Goal: Task Accomplishment & Management: Use online tool/utility

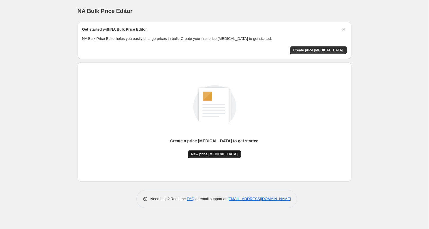
click at [215, 154] on span "New price [MEDICAL_DATA]" at bounding box center [214, 154] width 46 height 5
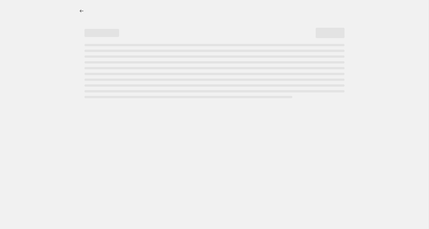
select select "percentage"
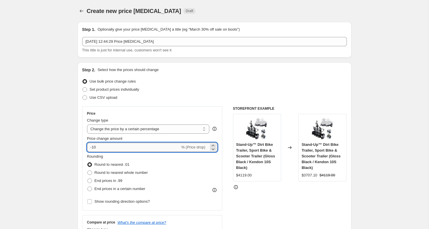
click at [94, 146] on input "-10" at bounding box center [133, 147] width 93 height 9
type input "-20"
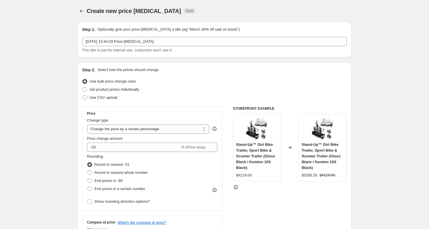
click at [115, 180] on span "End prices in .99" at bounding box center [109, 180] width 28 height 4
click at [88, 179] on input "End prices in .99" at bounding box center [87, 178] width 0 height 0
radio input "true"
click at [103, 190] on span "End prices in a certain number" at bounding box center [120, 188] width 51 height 4
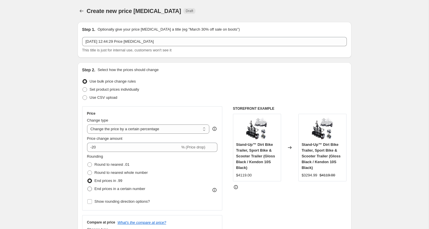
click at [88, 187] on input "End prices in a certain number" at bounding box center [87, 186] width 0 height 0
radio input "true"
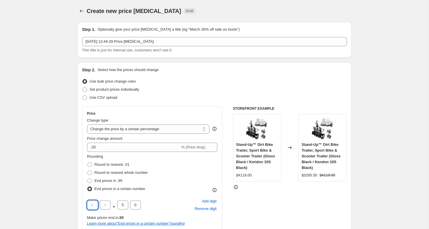
click at [95, 207] on input "text" at bounding box center [92, 204] width 11 height 9
type input "9"
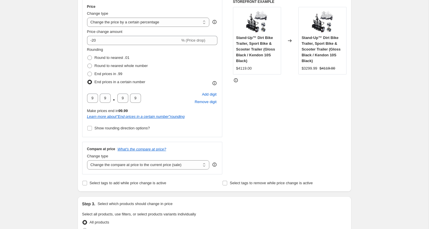
scroll to position [91, 0]
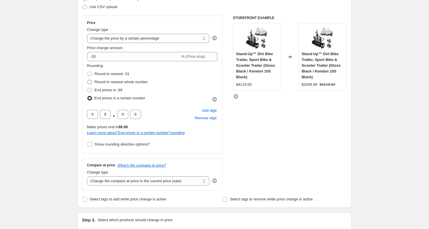
click at [111, 83] on span "Round to nearest whole number" at bounding box center [121, 82] width 53 height 4
click at [88, 80] on input "Round to nearest whole number" at bounding box center [87, 80] width 0 height 0
radio input "true"
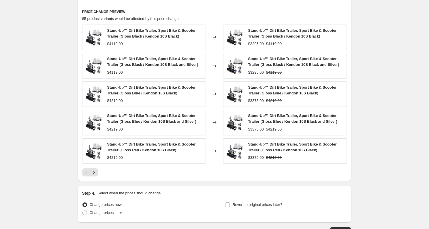
scroll to position [318, 0]
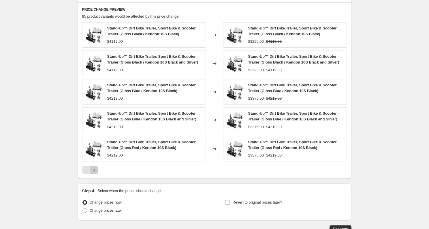
click at [96, 170] on icon "Next" at bounding box center [94, 170] width 6 height 6
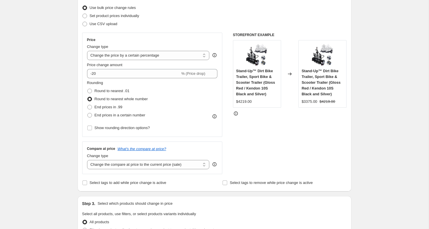
scroll to position [72, 0]
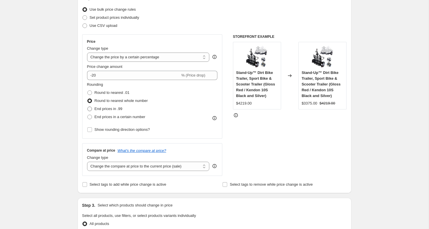
click at [106, 106] on span "End prices in .99" at bounding box center [109, 109] width 28 height 6
click at [88, 106] on input "End prices in .99" at bounding box center [87, 106] width 0 height 0
radio input "true"
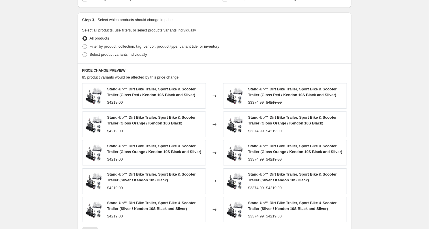
scroll to position [363, 0]
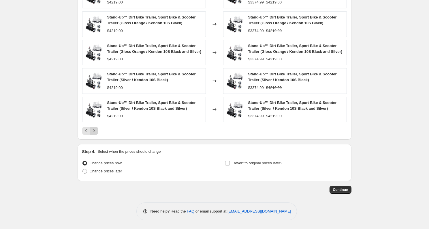
click at [95, 131] on icon "Next" at bounding box center [94, 131] width 6 height 6
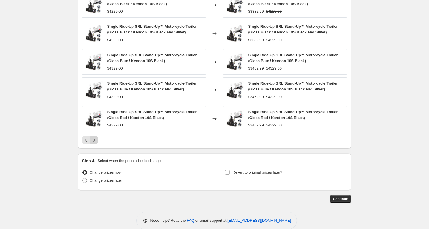
scroll to position [357, 0]
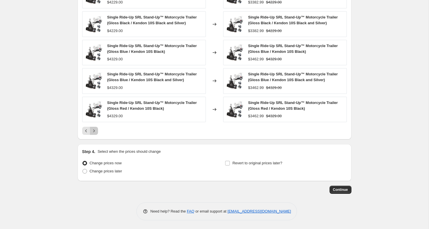
click at [95, 131] on icon "Next" at bounding box center [94, 131] width 6 height 6
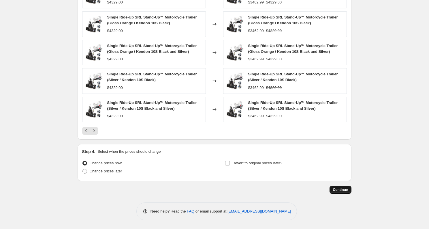
click at [337, 189] on span "Continue" at bounding box center [340, 189] width 15 height 5
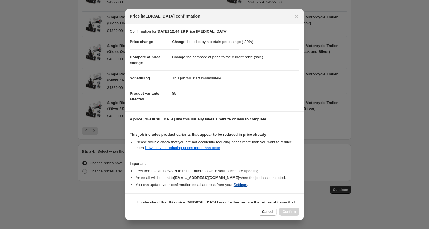
scroll to position [14, 0]
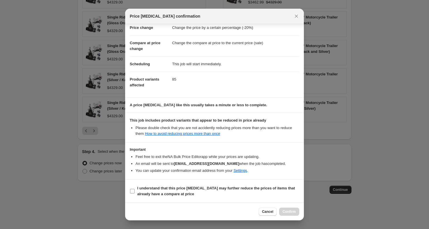
click at [243, 185] on label "I understand that this price change job may further reduce the prices of items …" at bounding box center [215, 191] width 170 height 14
click at [135, 189] on input "I understand that this price change job may further reduce the prices of items …" at bounding box center [132, 191] width 5 height 5
checkbox input "true"
click at [286, 212] on span "Confirm" at bounding box center [289, 211] width 13 height 5
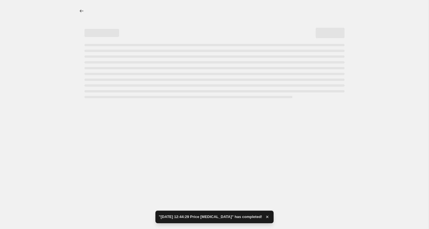
select select "percentage"
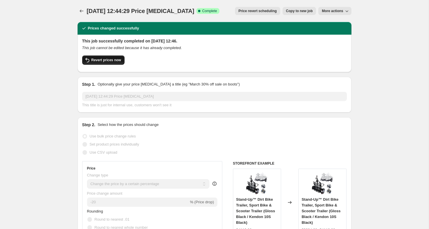
click at [98, 58] on span "Revert prices now" at bounding box center [106, 60] width 30 height 5
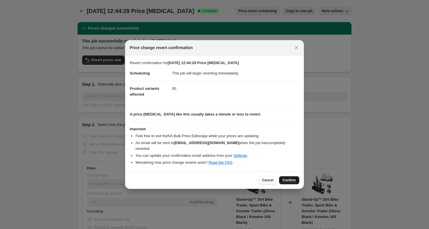
click at [283, 179] on span "Confirm" at bounding box center [289, 180] width 13 height 5
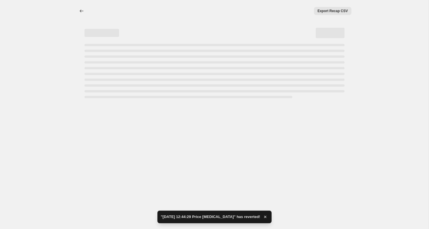
select select "percentage"
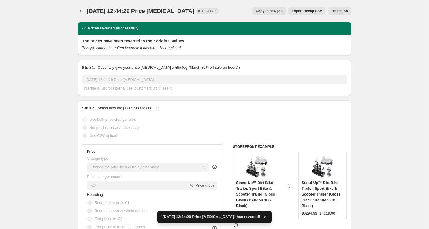
click at [260, 14] on button "Copy to new job" at bounding box center [269, 11] width 34 height 8
select select "percentage"
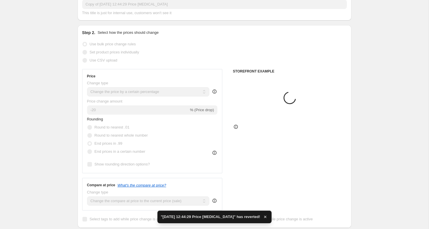
scroll to position [49, 0]
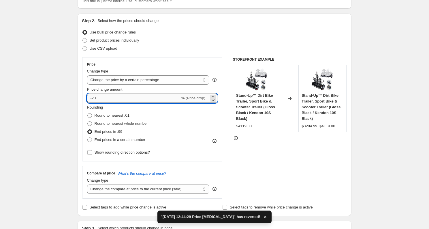
click at [95, 99] on input "-20" at bounding box center [133, 97] width 93 height 9
type input "-40"
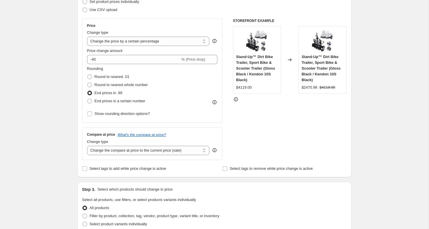
scroll to position [88, 0]
click at [95, 100] on span "End prices in a certain number" at bounding box center [120, 100] width 51 height 4
click at [88, 98] on input "End prices in a certain number" at bounding box center [87, 98] width 0 height 0
radio input "true"
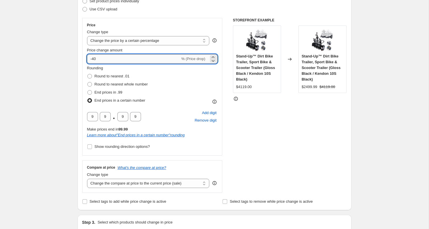
click at [93, 59] on input "-40" at bounding box center [133, 58] width 93 height 9
type input "-50"
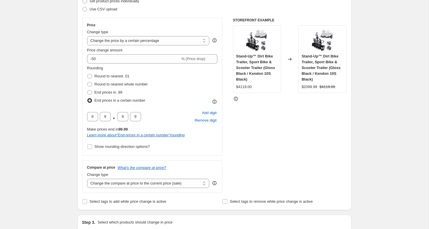
click at [60, 65] on div "Create new price change job. This page is ready Create new price change job Dra…" at bounding box center [214, 222] width 429 height 620
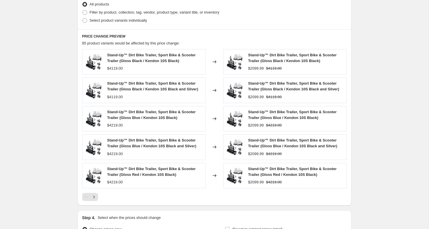
scroll to position [391, 0]
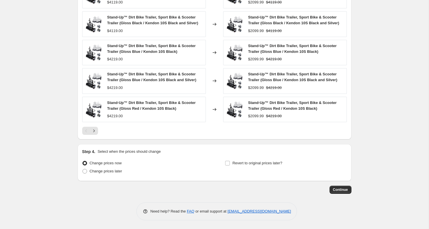
click at [338, 192] on button "Continue" at bounding box center [341, 190] width 22 height 8
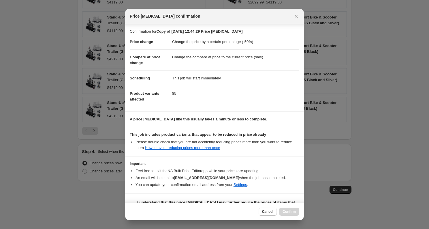
scroll to position [14, 0]
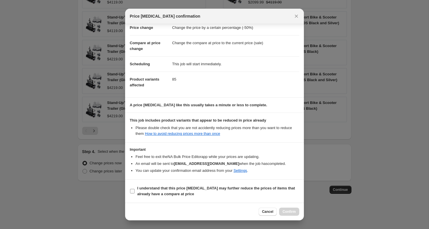
click at [273, 192] on span "I understand that this price change job may further reduce the prices of items …" at bounding box center [218, 191] width 162 height 12
click at [135, 192] on input "I understand that this price change job may further reduce the prices of items …" at bounding box center [132, 191] width 5 height 5
checkbox input "true"
click at [287, 211] on span "Confirm" at bounding box center [289, 211] width 13 height 5
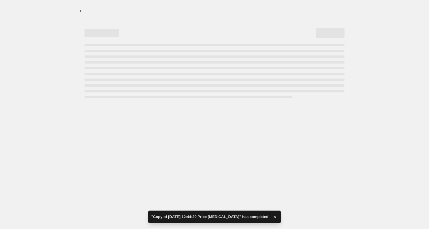
select select "percentage"
